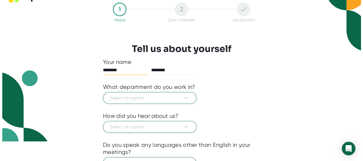
scroll to position [28, 0]
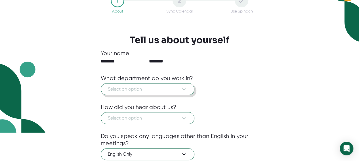
click at [142, 93] on button "Select an option" at bounding box center [148, 89] width 94 height 12
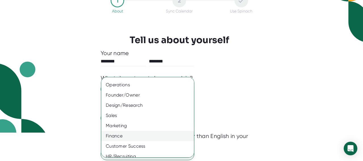
scroll to position [0, 0]
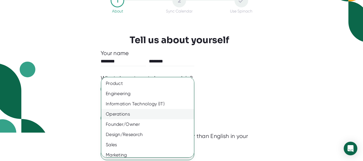
click at [134, 113] on div "Operations" at bounding box center [149, 114] width 97 height 10
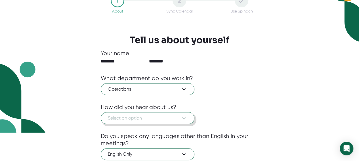
click at [138, 117] on span "Select an option" at bounding box center [147, 118] width 79 height 7
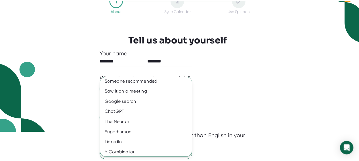
scroll to position [14, 0]
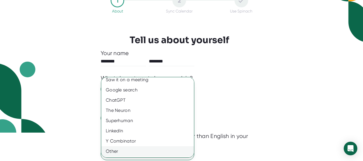
click at [124, 154] on div "Other" at bounding box center [149, 151] width 97 height 10
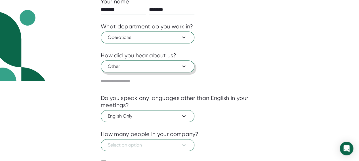
scroll to position [109, 0]
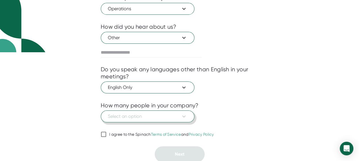
click at [142, 116] on span "Select an option" at bounding box center [147, 116] width 79 height 7
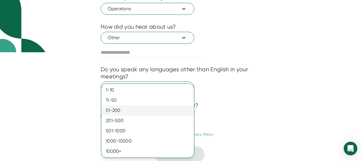
click at [117, 109] on div "51-200" at bounding box center [147, 110] width 93 height 10
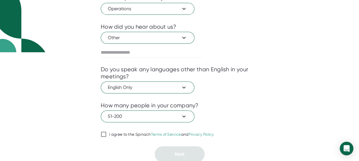
click at [104, 133] on input "I agree to the Spinach Terms of Service and Privacy Policy" at bounding box center [104, 134] width 6 height 7
checkbox input "true"
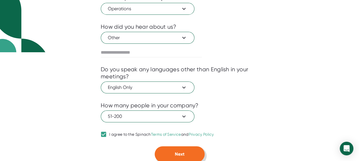
click at [179, 151] on span "Next" at bounding box center [180, 153] width 10 height 5
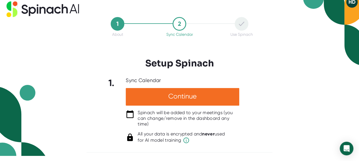
scroll to position [5, 0]
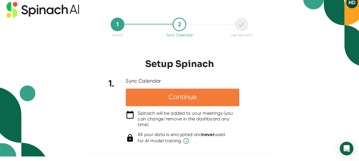
click at [187, 97] on div "Continue" at bounding box center [182, 97] width 113 height 18
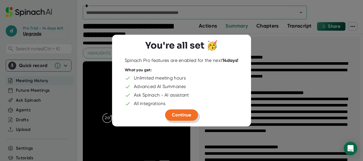
click at [183, 115] on span "Continue" at bounding box center [181, 114] width 19 height 5
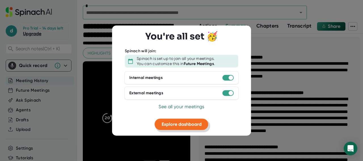
click at [176, 126] on span "Explore dashboard" at bounding box center [182, 123] width 40 height 5
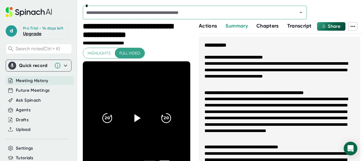
click at [239, 77] on li "**********" at bounding box center [279, 73] width 150 height 26
click at [35, 94] on span "Future Meetings" at bounding box center [33, 90] width 34 height 7
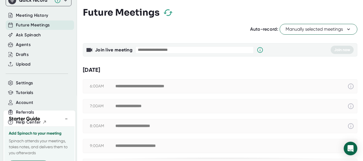
scroll to position [58, 0]
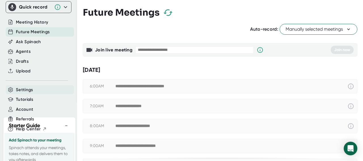
click at [29, 93] on span "Settings" at bounding box center [24, 89] width 17 height 7
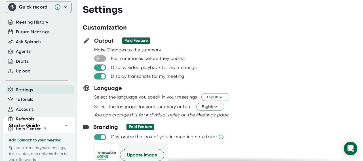
click at [99, 59] on input "checkbox" at bounding box center [97, 58] width 16 height 5
checkbox input "true"
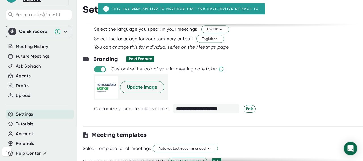
scroll to position [85, 0]
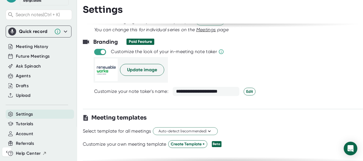
click at [237, 90] on div "**********" at bounding box center [206, 91] width 67 height 9
click at [234, 90] on div "**********" at bounding box center [206, 91] width 67 height 9
click at [247, 91] on span "Edit" at bounding box center [249, 91] width 7 height 6
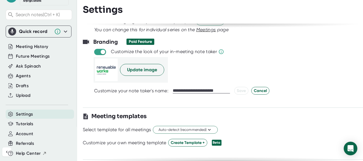
drag, startPoint x: 205, startPoint y: 90, endPoint x: 152, endPoint y: 91, distance: 53.6
click at [152, 91] on div "**********" at bounding box center [234, 91] width 280 height 8
type input "**********"
click at [240, 90] on span "Save" at bounding box center [241, 91] width 9 height 6
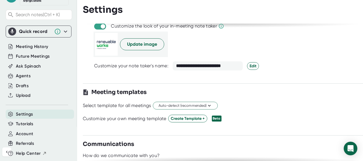
scroll to position [113, 0]
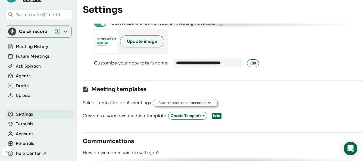
click at [193, 101] on span "Auto-detect (recommended)" at bounding box center [186, 102] width 54 height 5
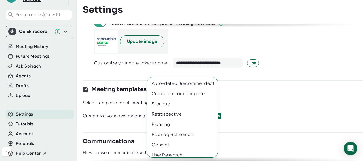
click at [277, 101] on div at bounding box center [181, 80] width 363 height 161
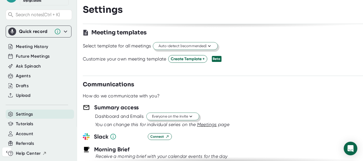
scroll to position [199, 0]
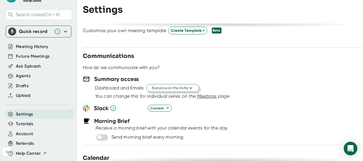
click at [168, 87] on span "Everyone on the invite" at bounding box center [172, 87] width 41 height 5
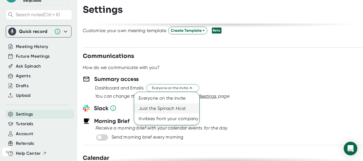
click at [162, 110] on div "Just the Spinach Host" at bounding box center [166, 108] width 65 height 10
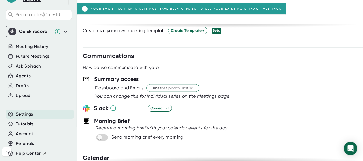
click at [268, 78] on div "Summary access" at bounding box center [223, 79] width 280 height 9
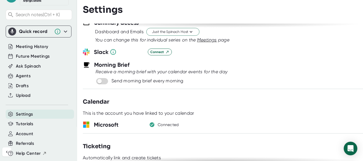
scroll to position [255, 0]
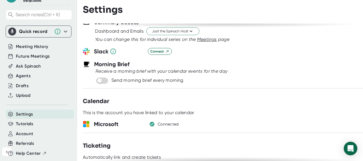
click at [244, 97] on div "Calendar" at bounding box center [223, 101] width 280 height 9
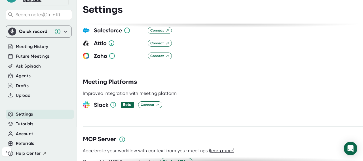
scroll to position [652, 0]
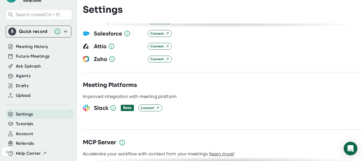
click at [277, 99] on div at bounding box center [223, 101] width 280 height 4
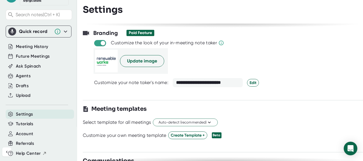
scroll to position [85, 0]
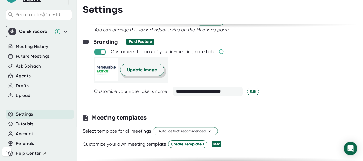
click at [148, 71] on span "Update image" at bounding box center [142, 69] width 30 height 7
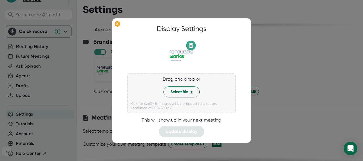
click at [176, 54] on img at bounding box center [181, 55] width 28 height 28
click at [176, 91] on span "Select file" at bounding box center [181, 92] width 22 height 6
click at [286, 23] on div at bounding box center [181, 80] width 363 height 161
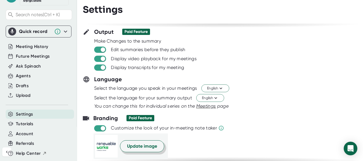
scroll to position [0, 0]
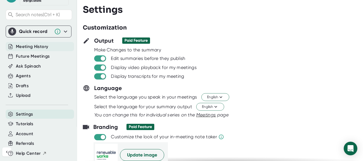
click at [32, 49] on span "Meeting History" at bounding box center [32, 46] width 32 height 7
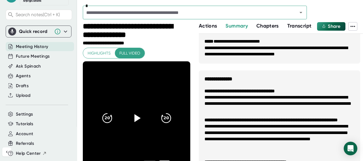
scroll to position [538, 0]
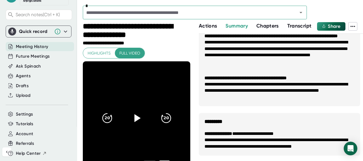
click at [206, 27] on span "Actions" at bounding box center [208, 26] width 18 height 6
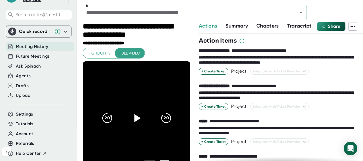
click at [261, 26] on span "Chapters" at bounding box center [267, 26] width 22 height 6
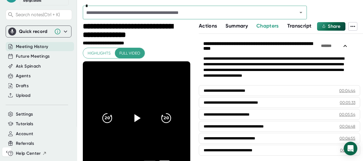
click at [235, 26] on span "Summary" at bounding box center [236, 26] width 22 height 6
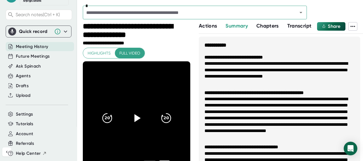
click at [210, 25] on span "Actions" at bounding box center [208, 26] width 18 height 6
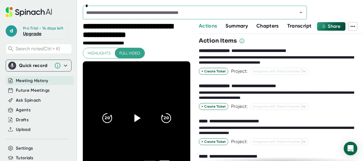
click at [22, 84] on span "Meeting History" at bounding box center [32, 80] width 32 height 7
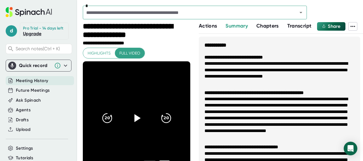
click at [169, 33] on div "**********" at bounding box center [134, 31] width 103 height 18
click at [26, 94] on span "Future Meetings" at bounding box center [33, 90] width 34 height 7
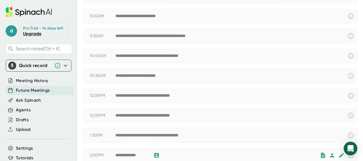
scroll to position [170, 0]
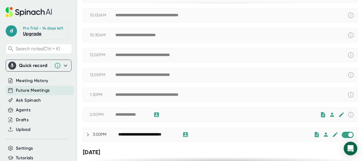
click at [209, 111] on div "**********" at bounding box center [217, 114] width 204 height 7
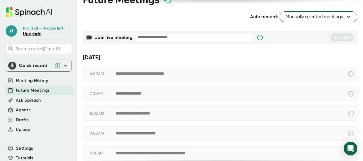
scroll to position [0, 0]
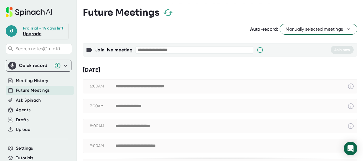
click at [121, 52] on div "Join live meeting" at bounding box center [113, 50] width 37 height 6
click at [149, 49] on input "text" at bounding box center [194, 49] width 119 height 7
